Goal: Information Seeking & Learning: Learn about a topic

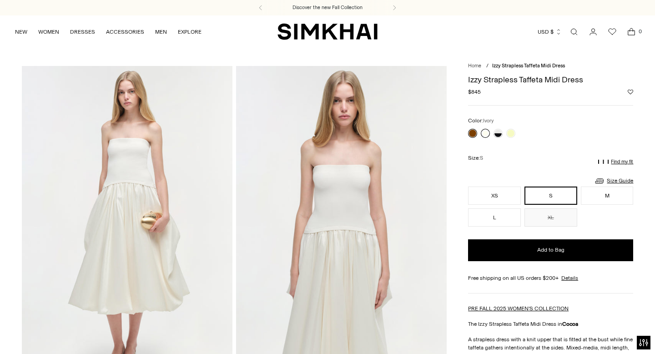
click at [487, 133] on link at bounding box center [485, 133] width 9 height 9
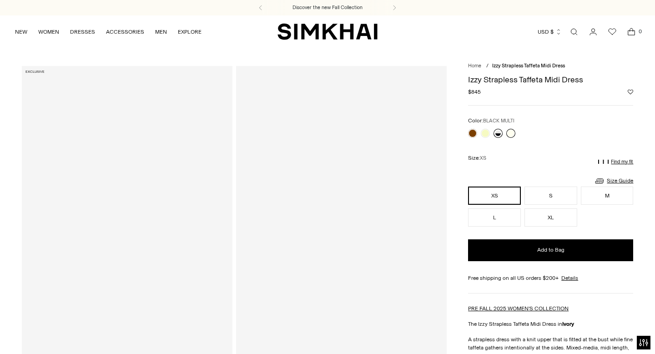
click at [497, 132] on link at bounding box center [497, 133] width 9 height 9
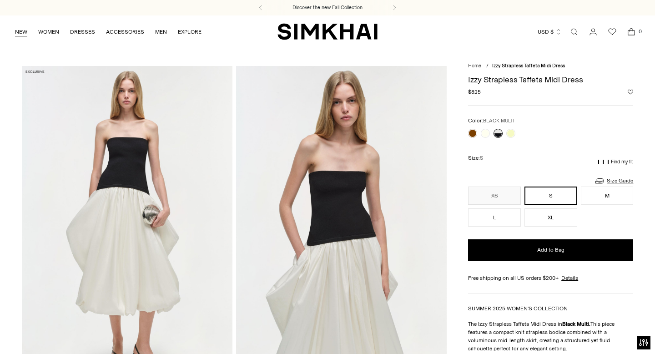
click at [25, 33] on link "NEW" at bounding box center [21, 32] width 12 height 20
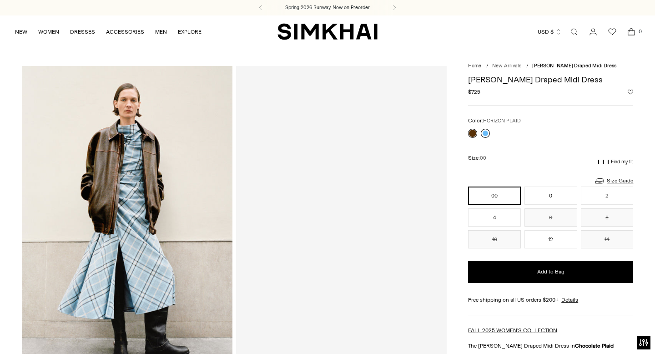
click at [484, 130] on link at bounding box center [485, 133] width 9 height 9
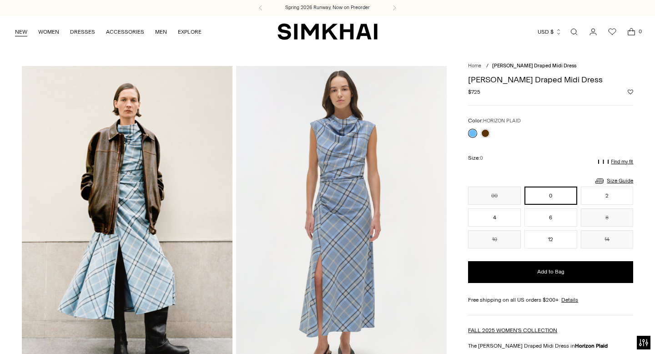
click at [24, 29] on link "NEW" at bounding box center [21, 32] width 12 height 20
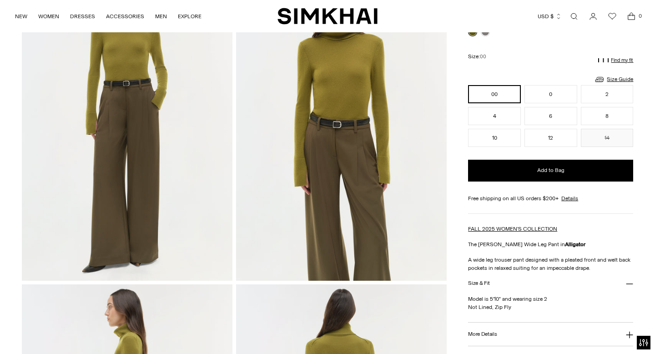
scroll to position [101, 0]
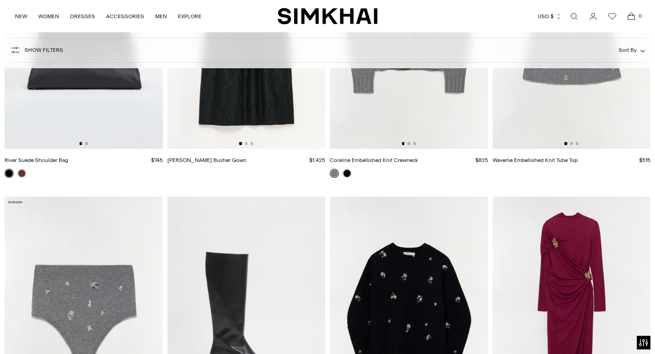
scroll to position [6624, 0]
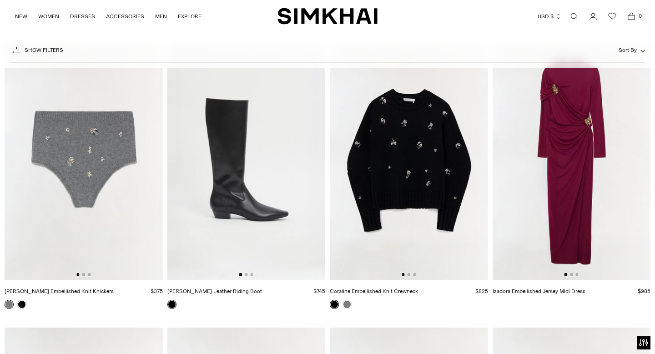
click at [523, 189] on img at bounding box center [571, 161] width 158 height 237
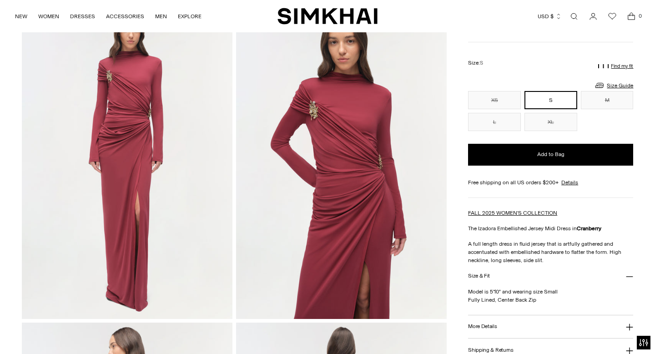
scroll to position [63, 0]
